Goal: Task Accomplishment & Management: Complete application form

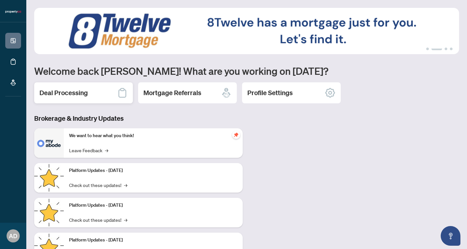
click at [87, 91] on h2 "Deal Processing" at bounding box center [63, 92] width 48 height 9
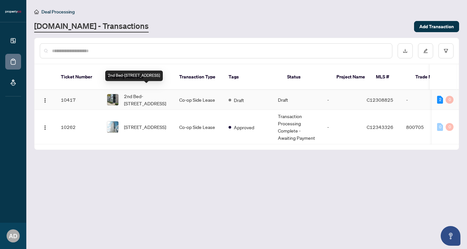
click at [146, 95] on span "2nd Bed-[STREET_ADDRESS]" at bounding box center [146, 100] width 45 height 14
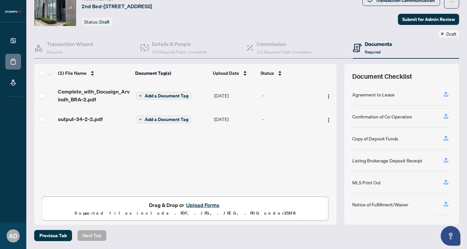
scroll to position [26, 0]
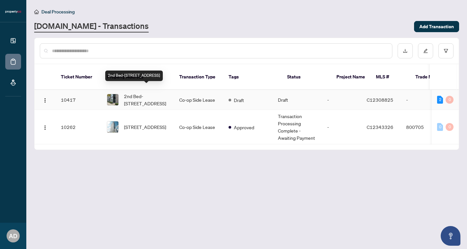
click at [146, 93] on span "2nd Bed-[STREET_ADDRESS]" at bounding box center [146, 100] width 45 height 14
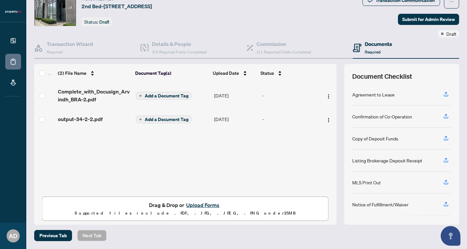
scroll to position [26, 0]
click at [198, 207] on button "Upload Forms" at bounding box center [202, 205] width 37 height 9
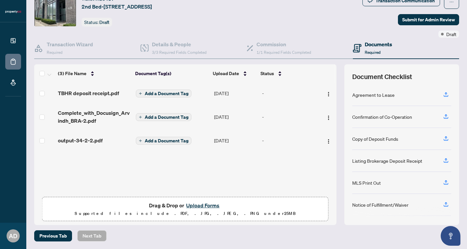
click at [200, 204] on button "Upload Forms" at bounding box center [202, 205] width 37 height 9
click at [199, 208] on button "Upload Forms" at bounding box center [202, 205] width 37 height 9
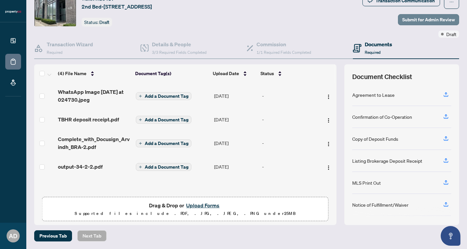
click at [430, 20] on span "Submit for Admin Review" at bounding box center [428, 19] width 53 height 11
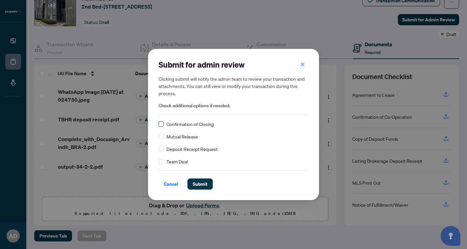
click at [160, 126] on span at bounding box center [160, 124] width 5 height 5
click at [206, 182] on span "Submit" at bounding box center [200, 184] width 15 height 11
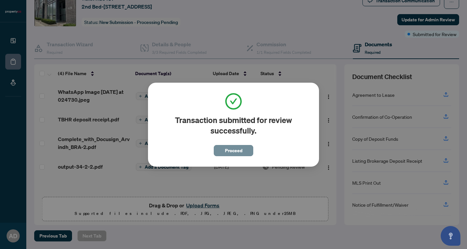
click at [242, 151] on span "Proceed" at bounding box center [233, 151] width 17 height 11
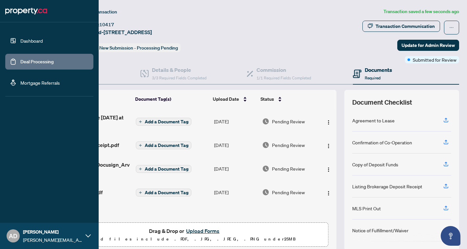
click at [21, 39] on link "Dashboard" at bounding box center [31, 41] width 22 height 6
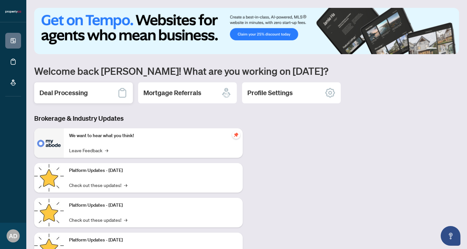
click at [82, 94] on h2 "Deal Processing" at bounding box center [63, 92] width 48 height 9
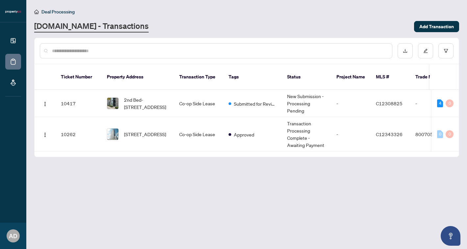
click at [336, 17] on div "Deal Processing [DOMAIN_NAME] - Transactions Add Transaction" at bounding box center [246, 20] width 425 height 25
